Goal: Task Accomplishment & Management: Complete application form

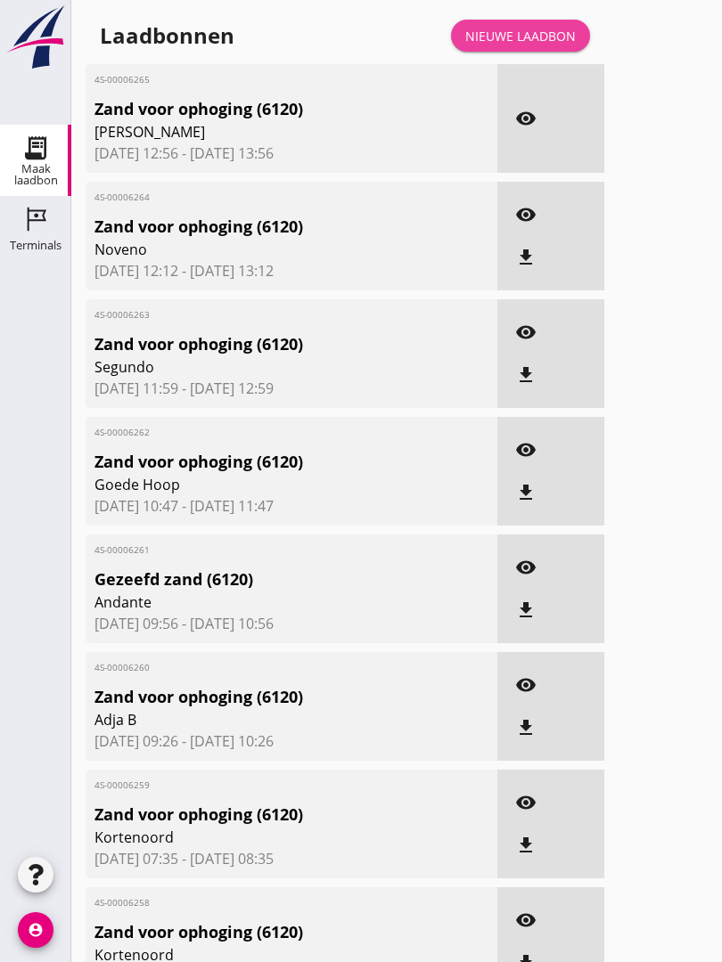
click at [544, 45] on div "Nieuwe laadbon" at bounding box center [520, 36] width 110 height 19
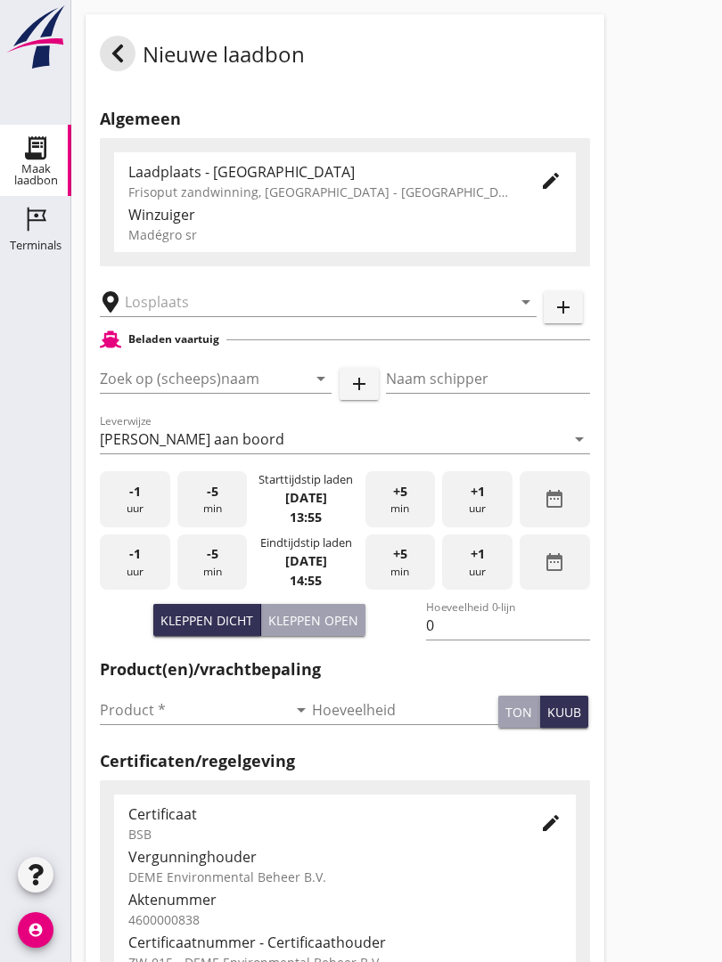
click at [189, 316] on input "text" at bounding box center [306, 302] width 362 height 29
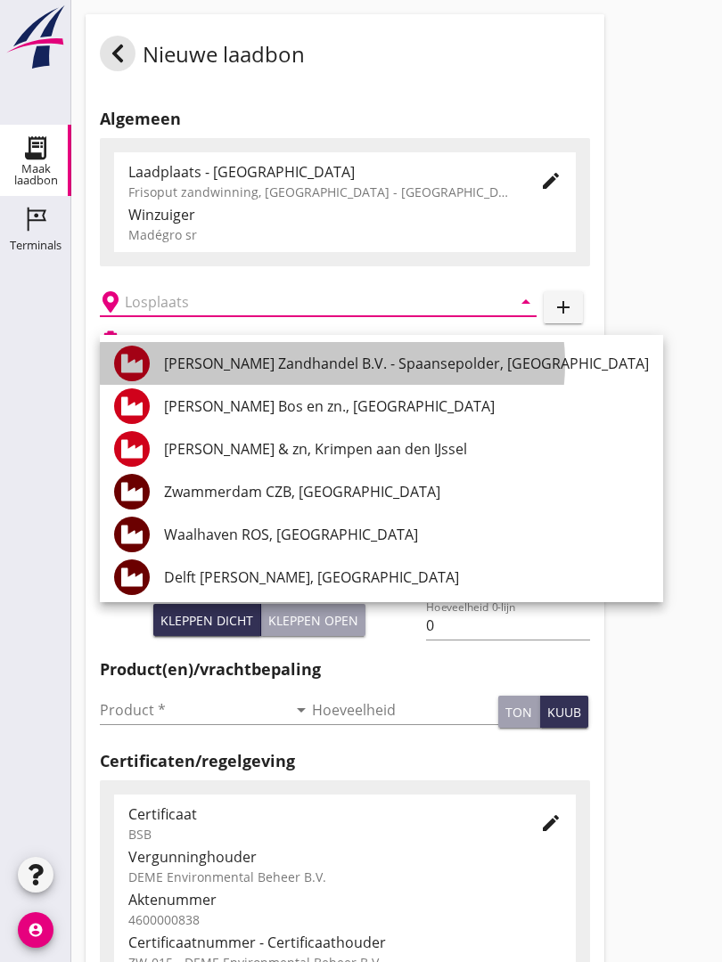
click at [385, 357] on div "[PERSON_NAME] Zandhandel B.V. - Spaansepolder, [GEOGRAPHIC_DATA]" at bounding box center [406, 363] width 485 height 21
type input "[PERSON_NAME] Zandhandel B.V. - Spaansepolder, [GEOGRAPHIC_DATA]"
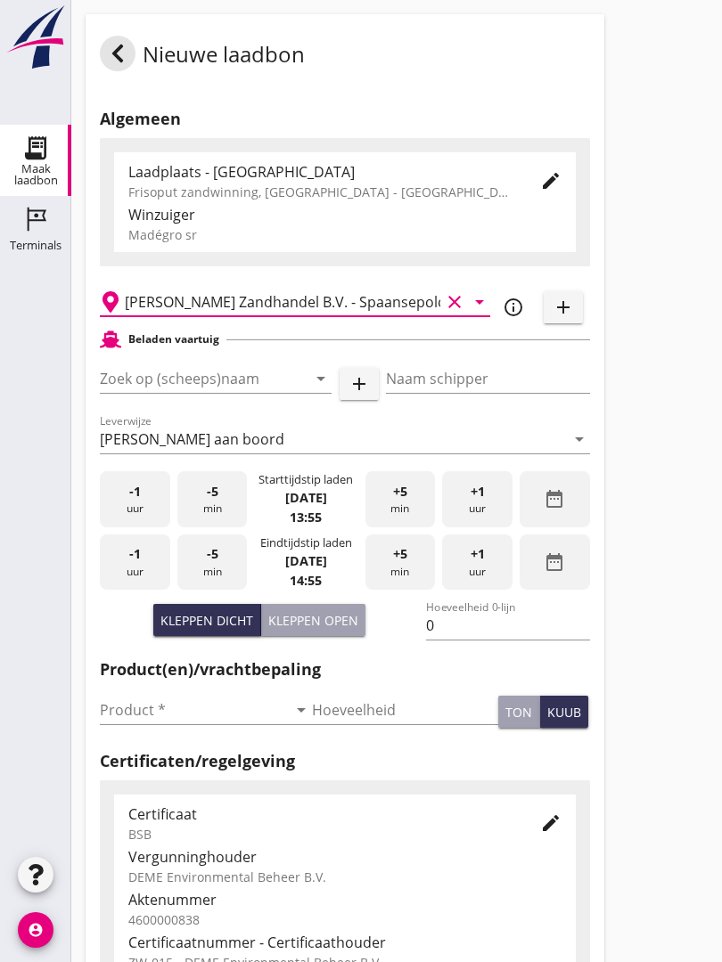
click at [250, 388] on input "Zoek op (scheeps)naam" at bounding box center [191, 378] width 182 height 29
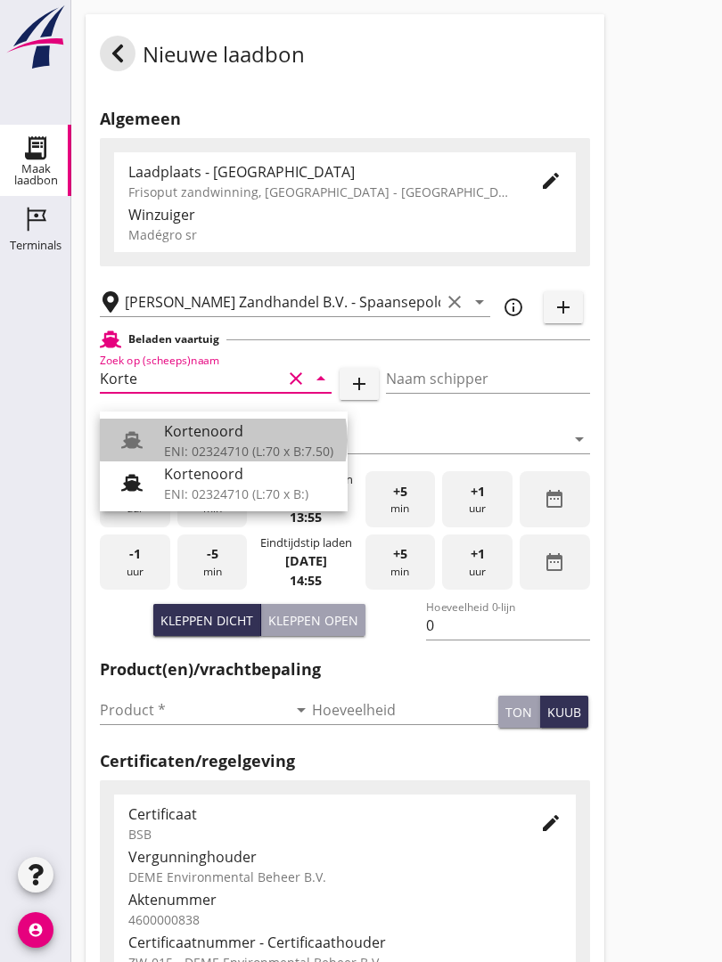
click at [219, 430] on div "Kortenoord" at bounding box center [248, 431] width 169 height 21
type input "Kortenoord"
type input "[PERSON_NAME]"
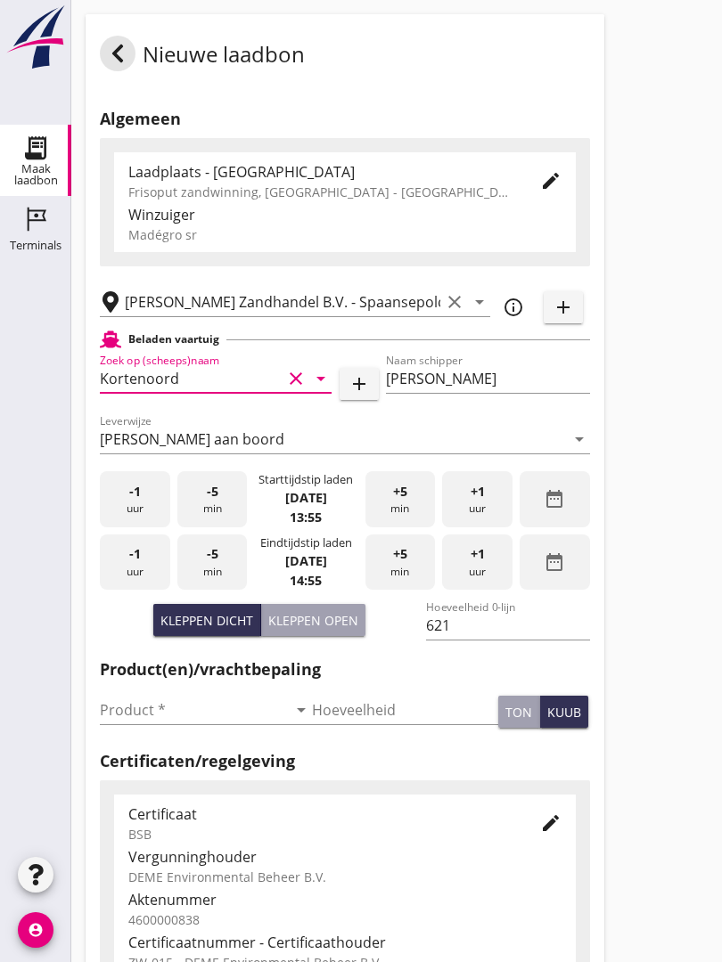
click at [331, 630] on div "Kleppen open" at bounding box center [313, 620] width 90 height 19
type input "518"
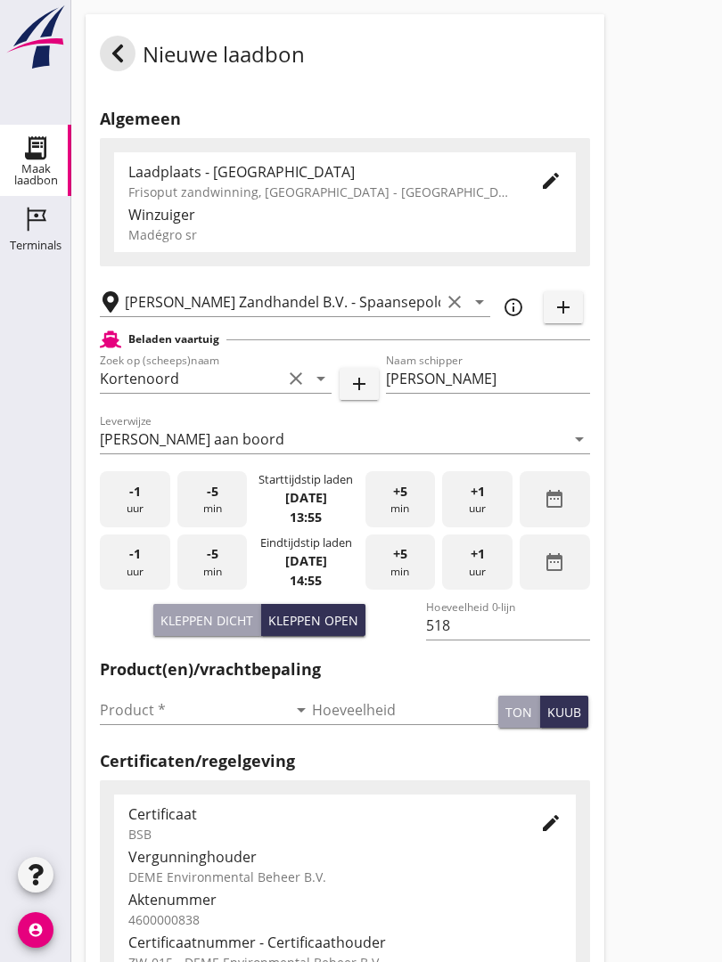
click at [134, 719] on input "Product *" at bounding box center [193, 710] width 187 height 29
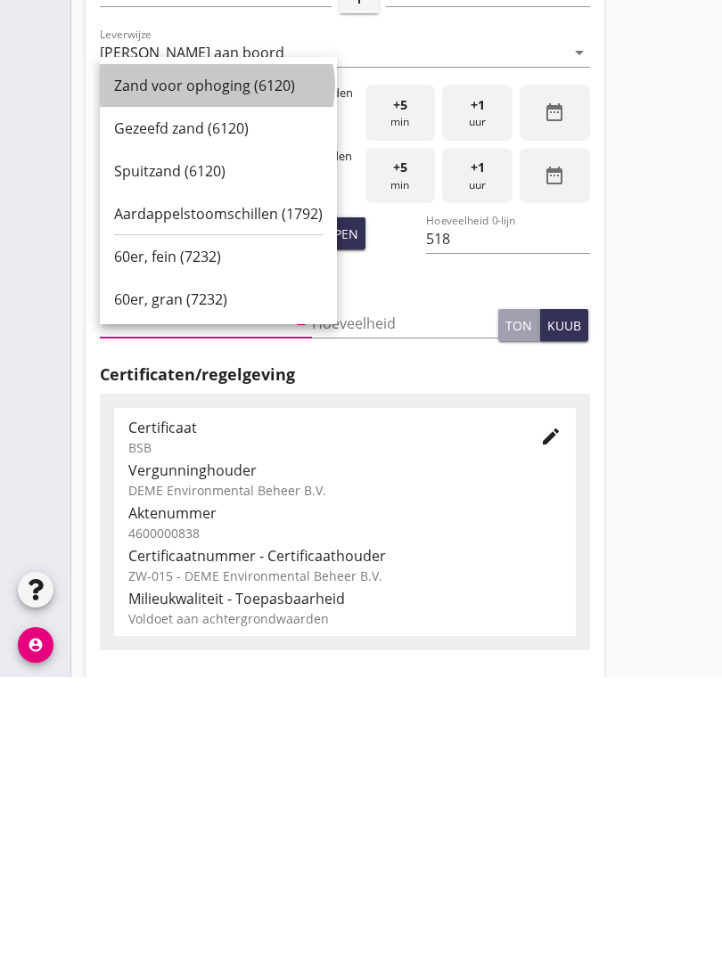
click at [217, 360] on div "Zand voor ophoging (6120)" at bounding box center [218, 370] width 209 height 21
type input "Zand voor ophoging (6120)"
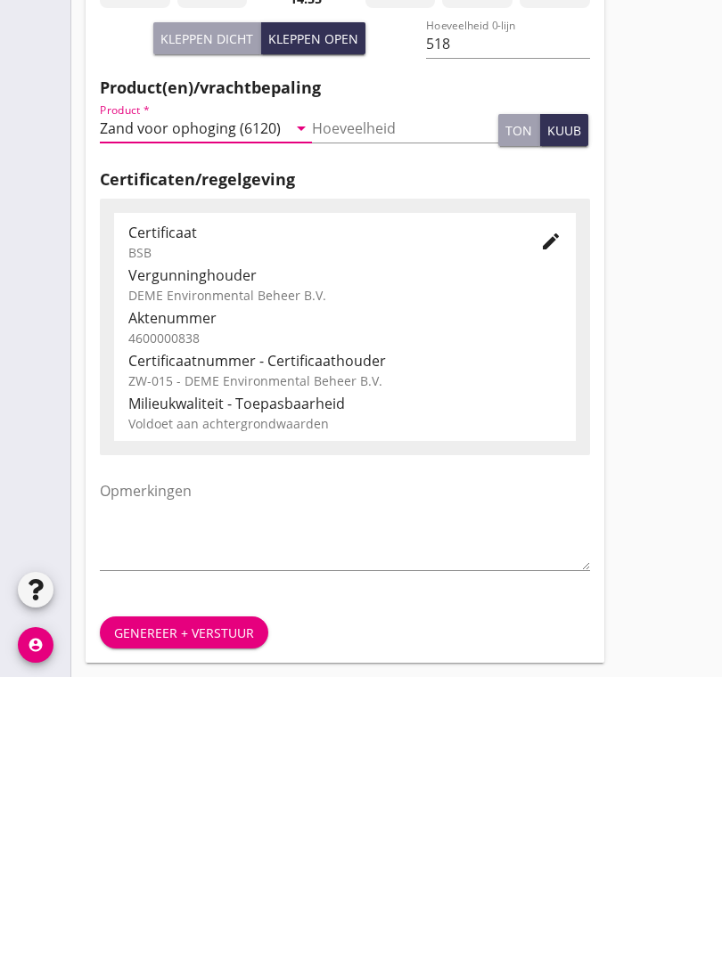
scroll to position [312, 0]
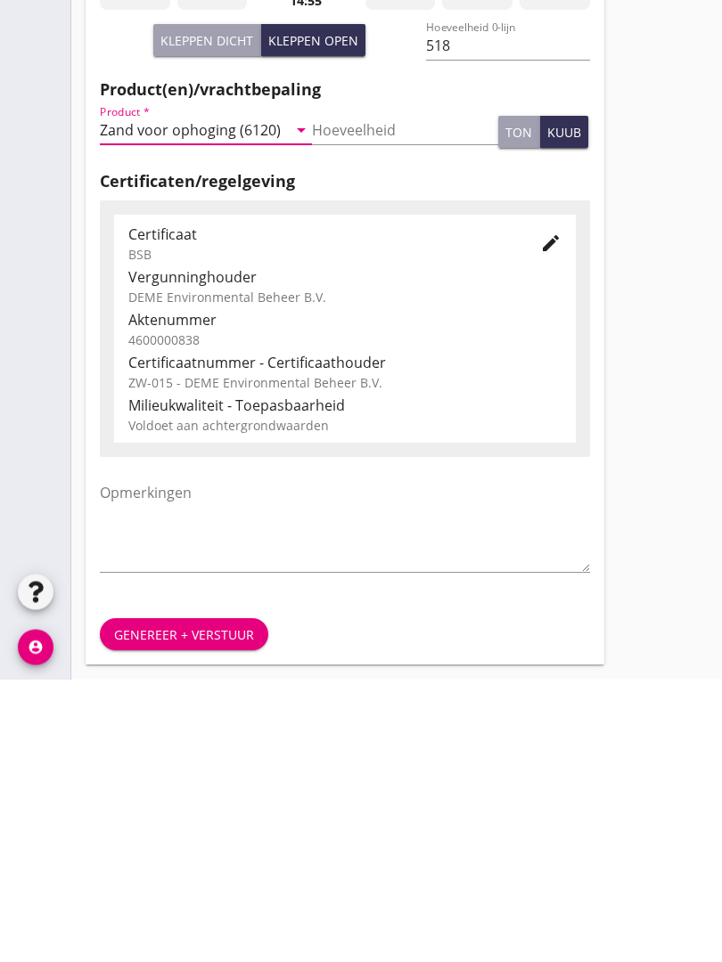
click at [200, 909] on div "Genereer + verstuur" at bounding box center [184, 918] width 140 height 19
